Goal: Task Accomplishment & Management: Manage account settings

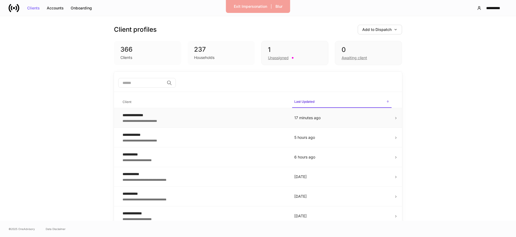
click at [141, 115] on div "**********" at bounding box center [204, 114] width 163 height 5
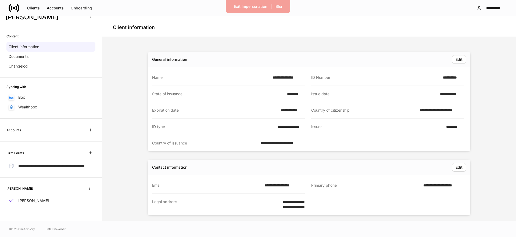
scroll to position [5, 0]
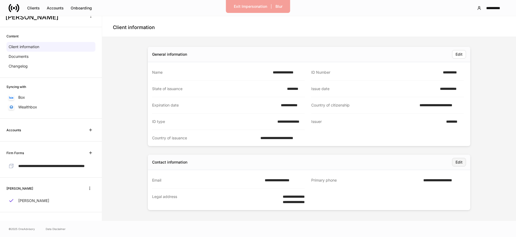
click at [459, 161] on div "Edit" at bounding box center [459, 162] width 7 height 4
